Goal: Check status

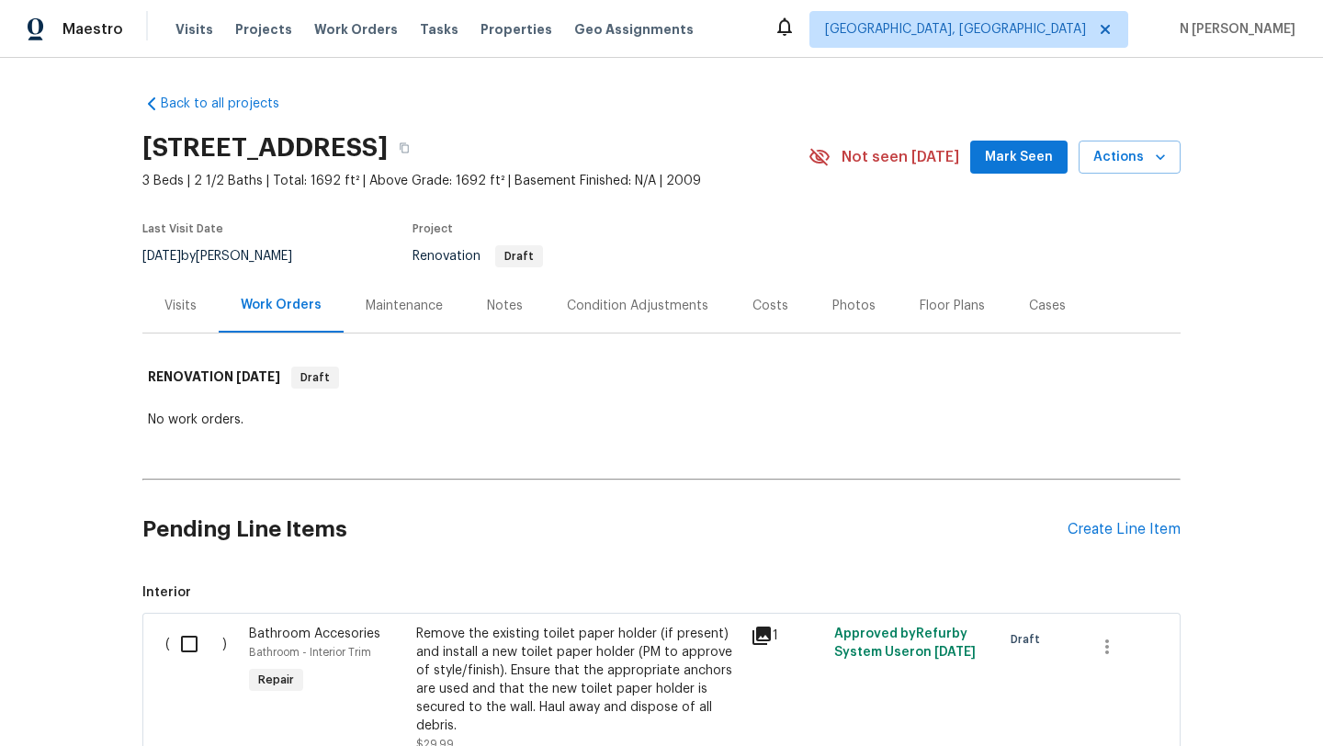
click at [175, 282] on div "Visits" at bounding box center [180, 305] width 76 height 54
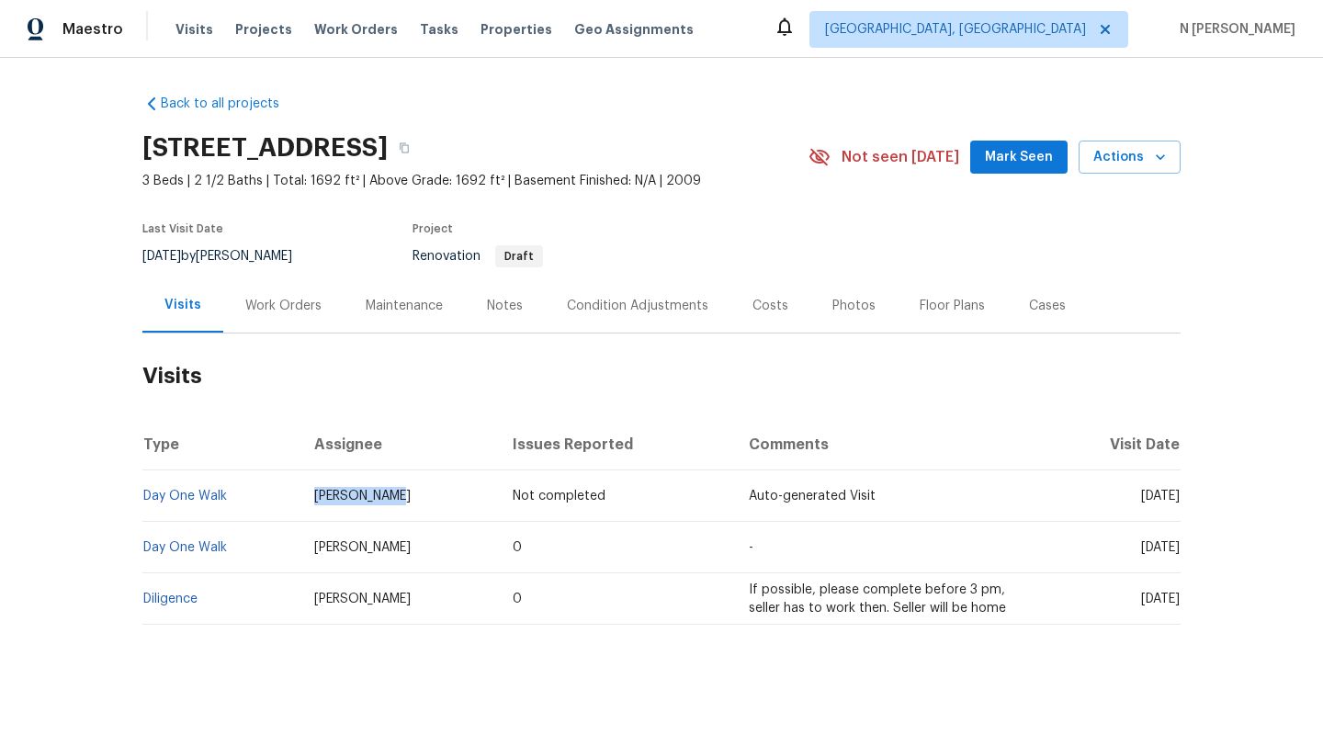
drag, startPoint x: 396, startPoint y: 498, endPoint x: 288, endPoint y: 498, distance: 107.5
click at [288, 498] on tr "Day One Walk [PERSON_NAME] Not completed Auto-generated Visit [DATE]" at bounding box center [661, 495] width 1038 height 51
copy tr "[PERSON_NAME]"
click at [83, 498] on div "Back to all projects [STREET_ADDRESS] 3 Beds | 2 1/2 Baths | Total: 1692 ft² | …" at bounding box center [661, 402] width 1323 height 688
click at [182, 494] on link "Day One Walk" at bounding box center [185, 496] width 84 height 13
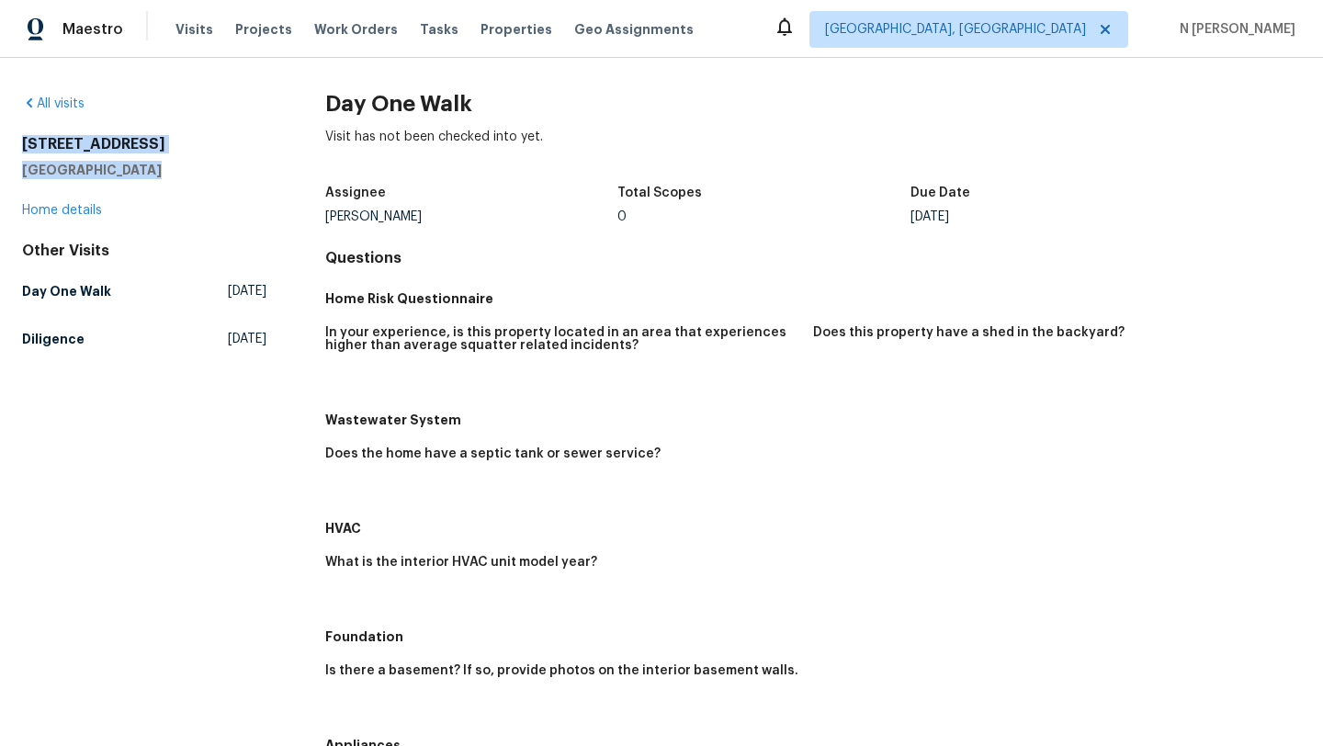
drag, startPoint x: 146, startPoint y: 168, endPoint x: 17, endPoint y: 144, distance: 131.7
click at [17, 144] on div "All visits [STREET_ADDRESS] Home details Other Visits Day One Walk [DATE] Dilig…" at bounding box center [661, 402] width 1323 height 688
copy div "[STREET_ADDRESS]"
